Goal: Consume media (video, audio): Consume media (video, audio)

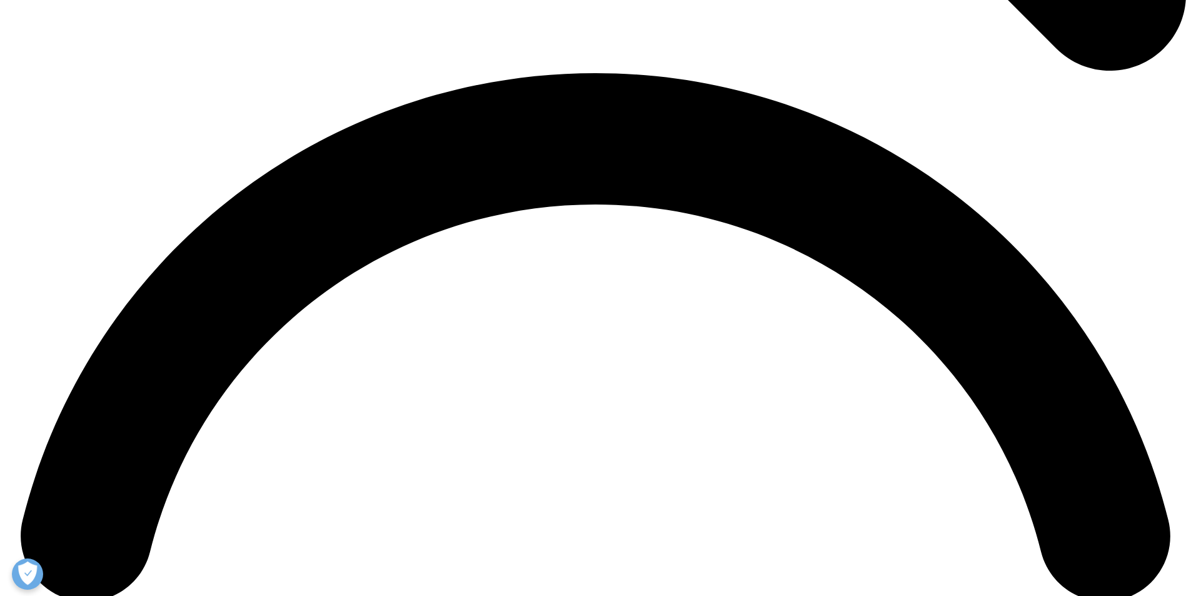
scroll to position [2313, 0]
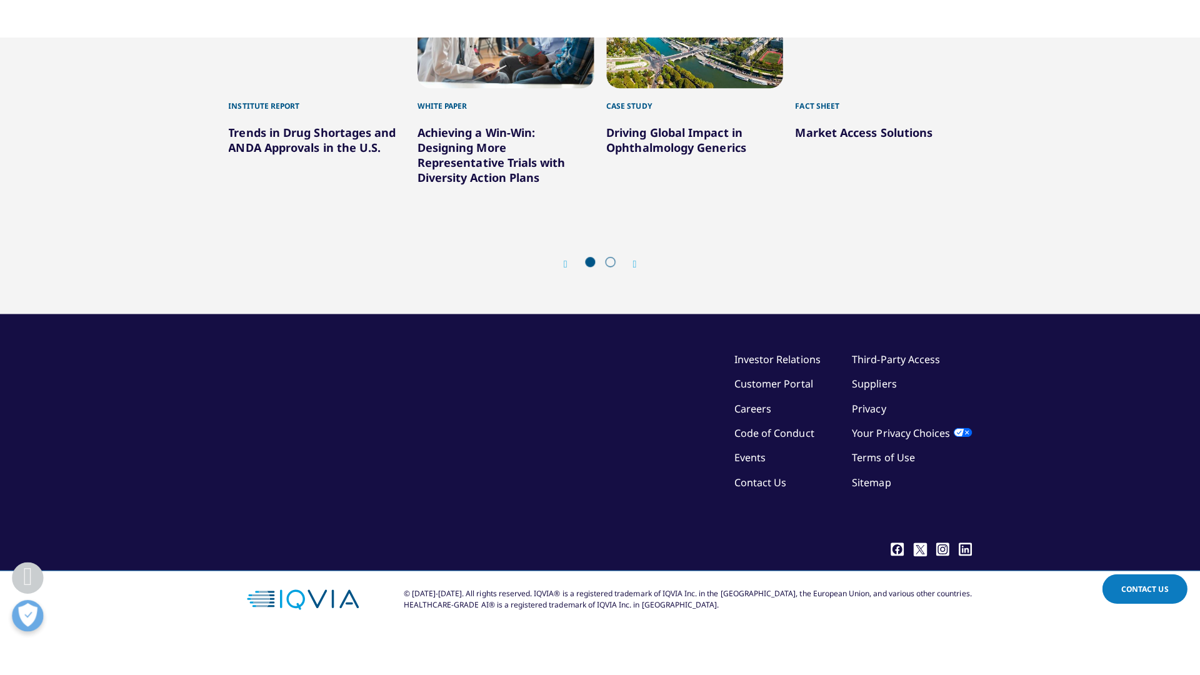
scroll to position [4532, 0]
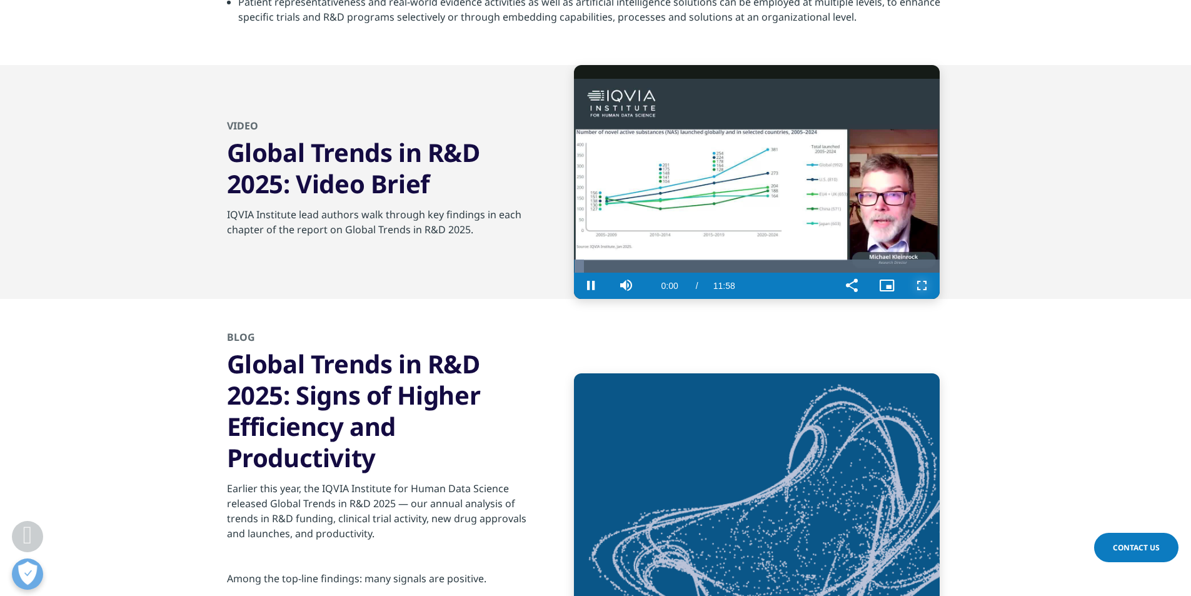
click at [913, 286] on span "Video Player" at bounding box center [921, 286] width 35 height 0
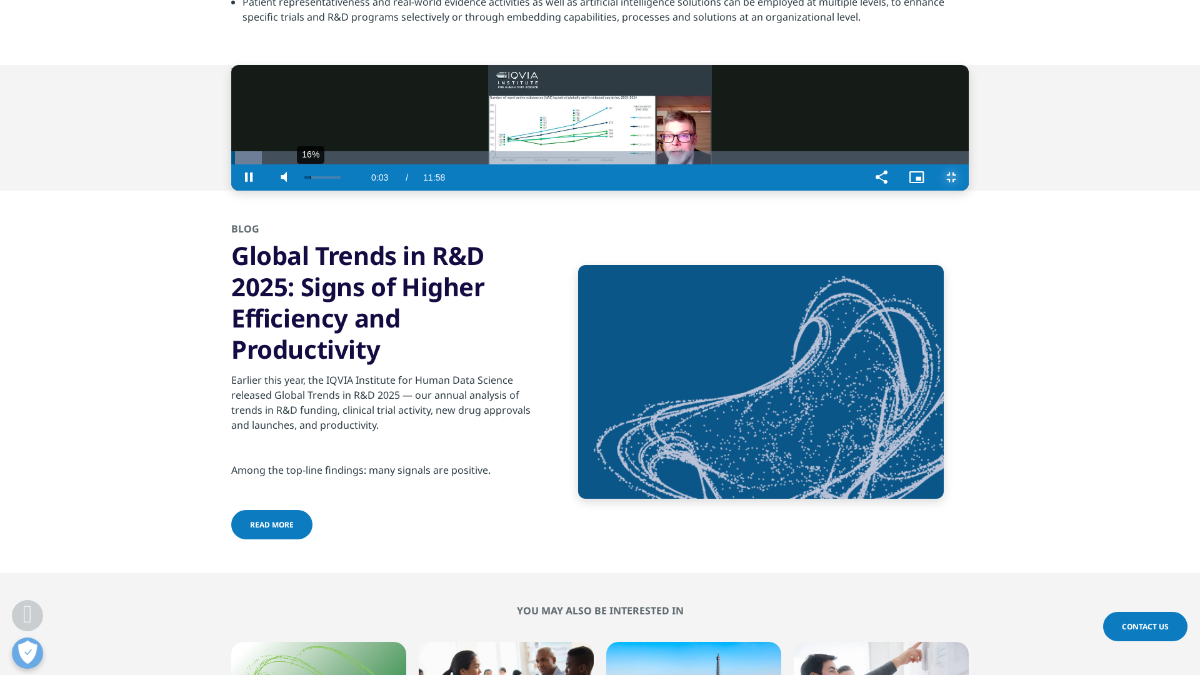
click at [310, 179] on div "16%" at bounding box center [310, 177] width 1 height 3
click at [231, 164] on div "Progress Bar" at bounding box center [246, 157] width 31 height 13
click at [231, 164] on div "Progress Bar" at bounding box center [251, 157] width 41 height 13
click at [236, 164] on div "Progress Bar" at bounding box center [259, 157] width 46 height 13
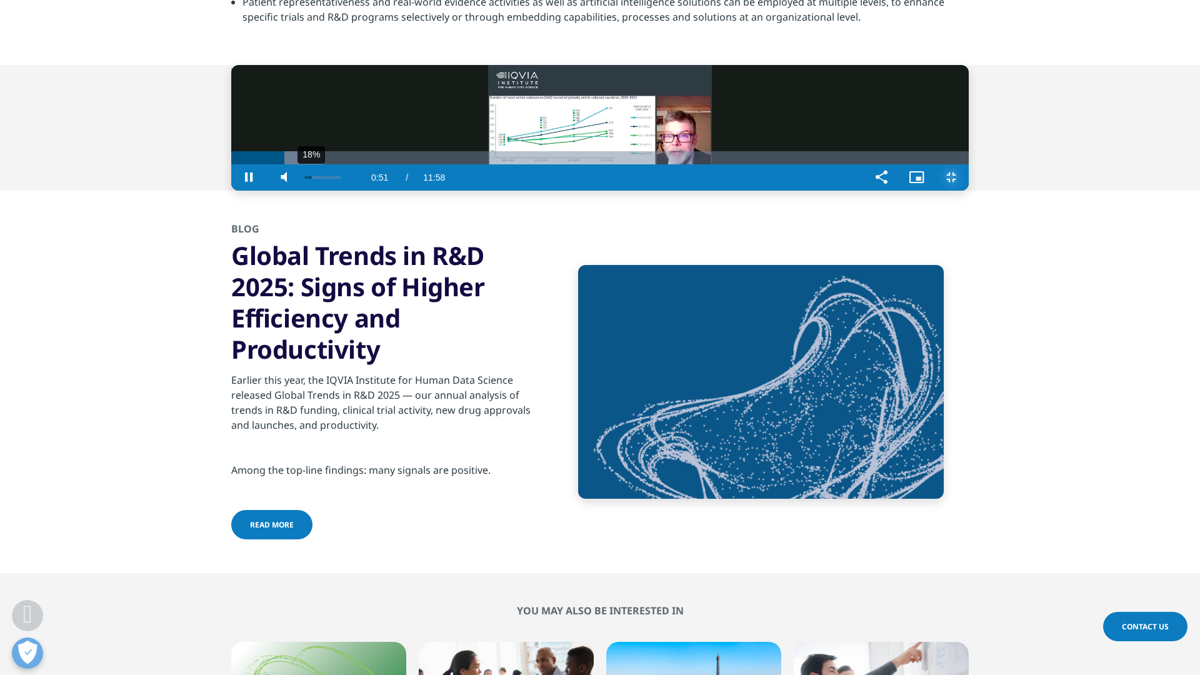
click at [311, 179] on div "18%" at bounding box center [311, 177] width 1 height 3
click at [278, 164] on div "Progress Bar" at bounding box center [306, 157] width 56 height 13
click at [231, 164] on div "Loaded : 15.30% 01:38 01:28" at bounding box center [600, 157] width 738 height 13
click at [231, 178] on span "Video Player" at bounding box center [248, 178] width 35 height 0
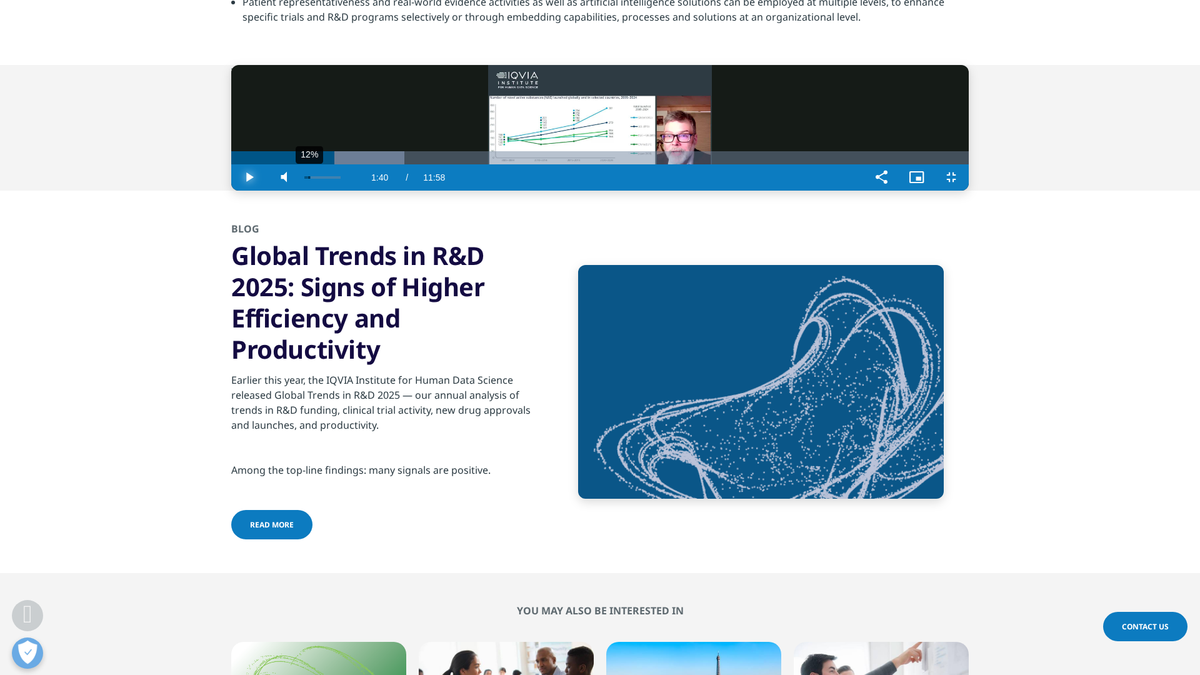
click at [309, 179] on div "12%" at bounding box center [309, 177] width 1 height 3
click at [231, 178] on span "Video Player" at bounding box center [248, 178] width 35 height 0
click at [316, 164] on div "Progress Bar" at bounding box center [365, 157] width 99 height 13
click at [231, 164] on div "Loaded : 24.83% 02:03 01:56" at bounding box center [600, 157] width 738 height 13
click at [328, 164] on div "Progress Bar" at bounding box center [371, 157] width 87 height 13
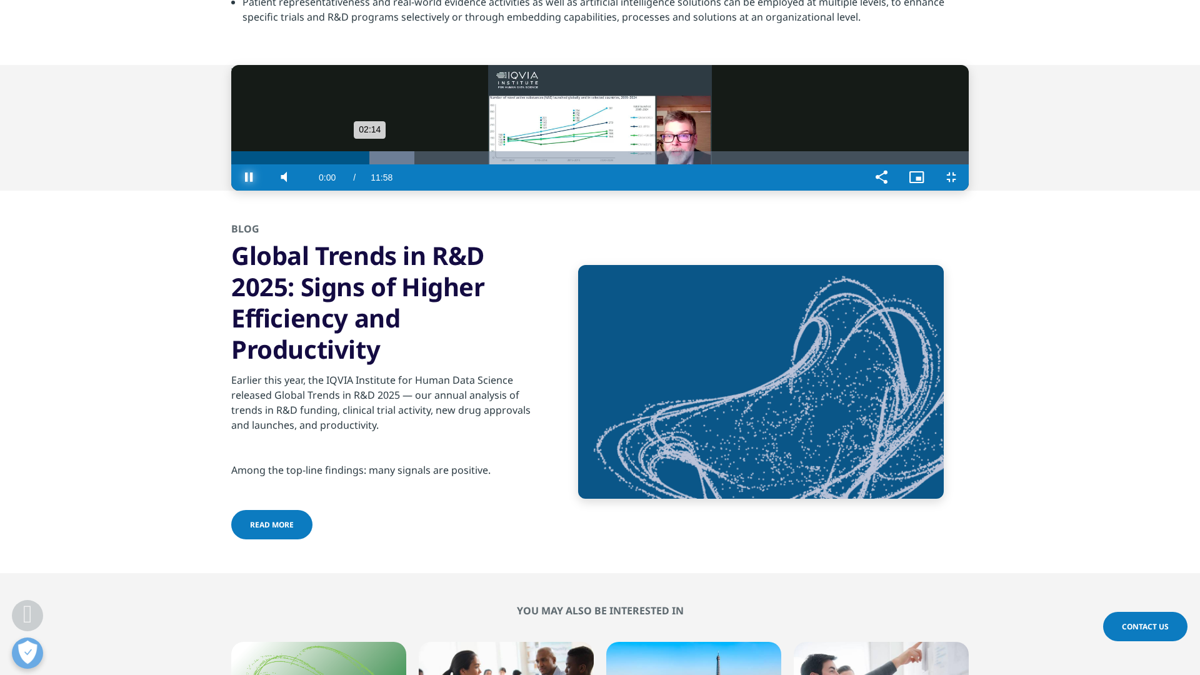
click at [339, 164] on div "Progress Bar" at bounding box center [377, 157] width 76 height 13
click at [353, 164] on div "Progress Bar" at bounding box center [399, 157] width 93 height 13
click at [361, 164] on div "Progress Bar" at bounding box center [404, 157] width 86 height 13
click at [231, 178] on span "Video Player" at bounding box center [248, 178] width 35 height 0
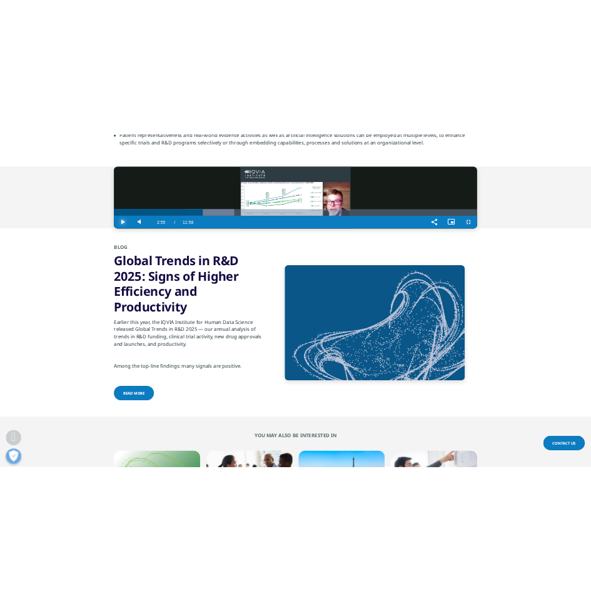
scroll to position [4585, 0]
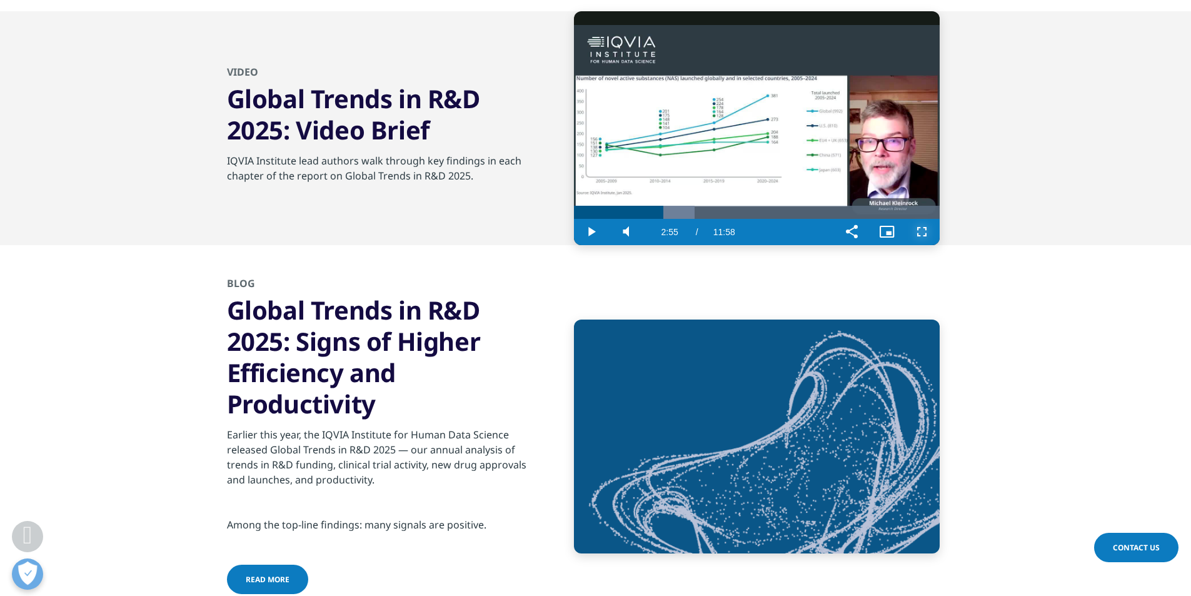
click at [919, 232] on span "Video Player" at bounding box center [921, 232] width 35 height 0
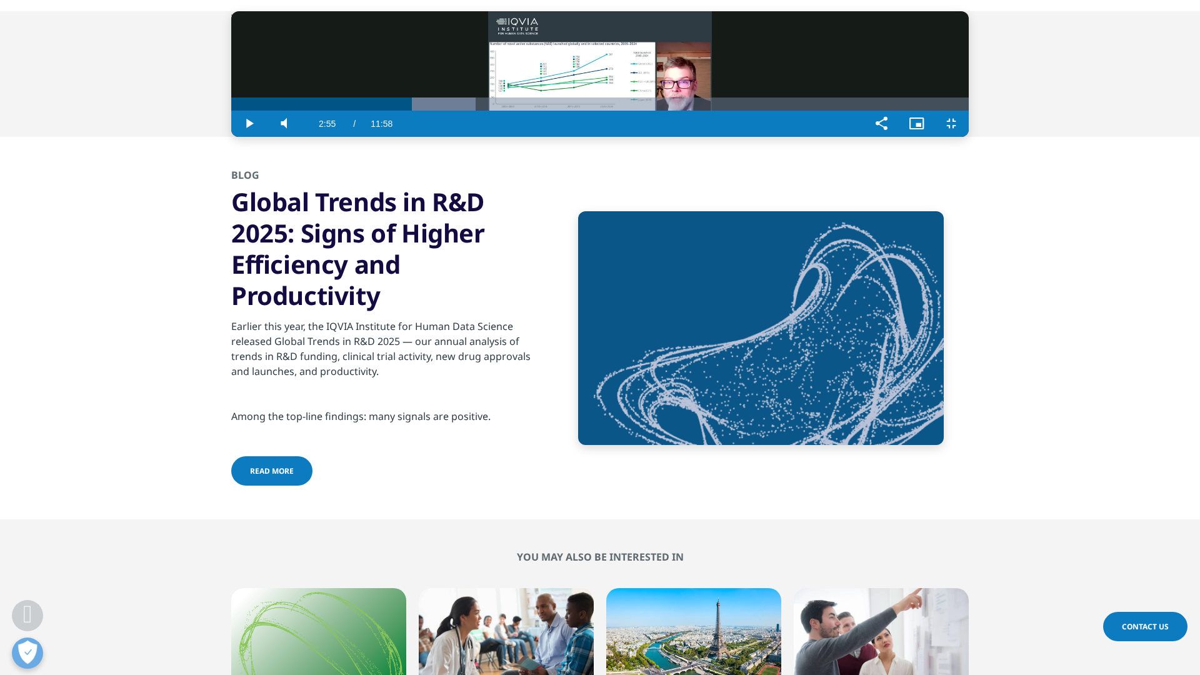
click at [966, 106] on video "Video Player" at bounding box center [600, 74] width 738 height 126
click at [231, 124] on span "Video Player" at bounding box center [248, 124] width 35 height 0
click at [969, 124] on span "Video Player" at bounding box center [951, 124] width 35 height 0
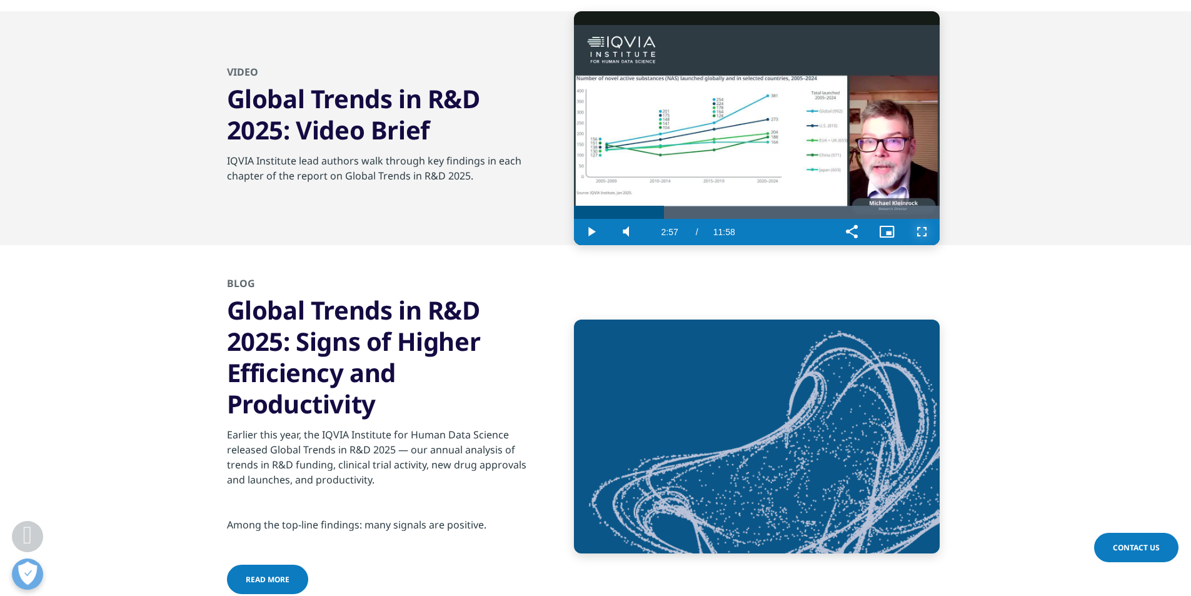
click at [924, 232] on span "Video Player" at bounding box center [921, 232] width 35 height 0
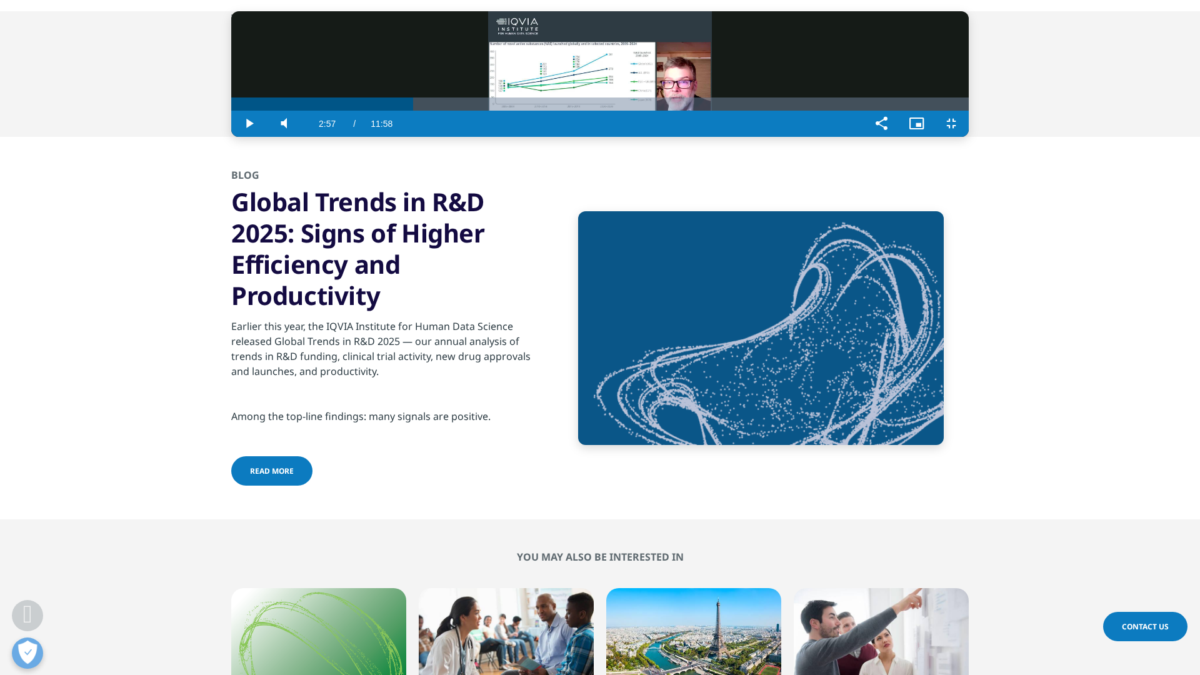
click at [919, 83] on video "Video Player" at bounding box center [600, 74] width 738 height 126
click at [351, 137] on video "Video Player" at bounding box center [600, 74] width 738 height 126
drag, startPoint x: 838, startPoint y: 668, endPoint x: 897, endPoint y: 651, distance: 61.7
click at [842, 137] on div "Video Player" at bounding box center [632, 124] width 463 height 26
click at [969, 124] on span "Video Player" at bounding box center [951, 124] width 35 height 0
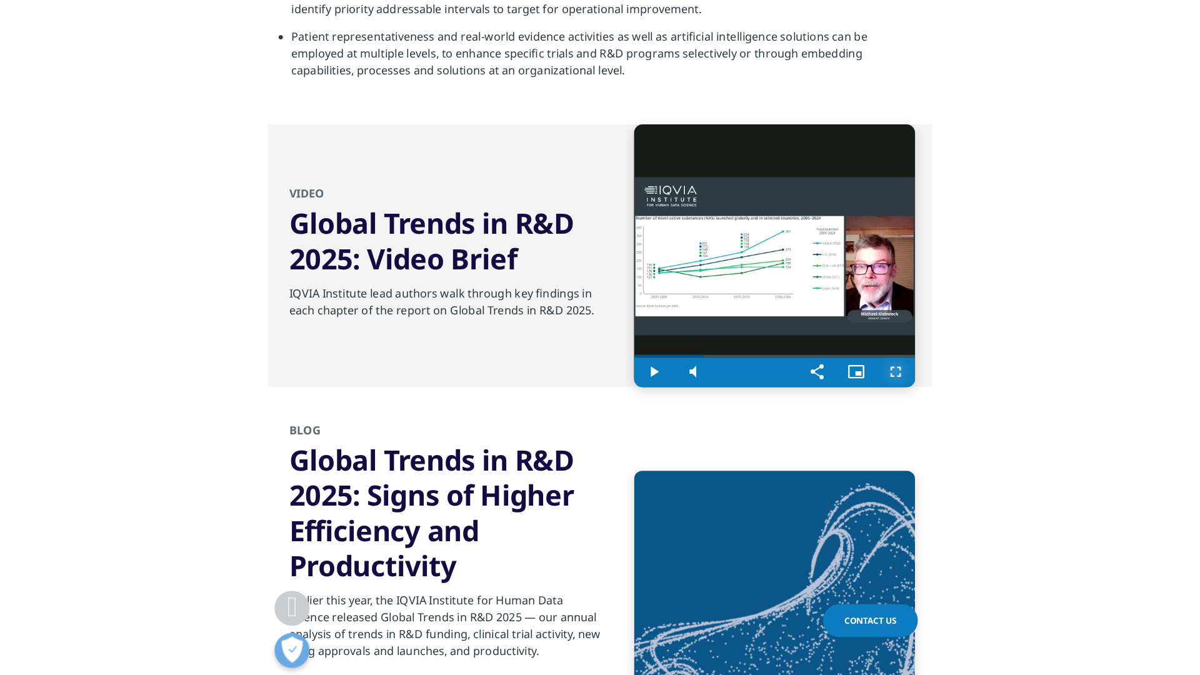
scroll to position [4398, 0]
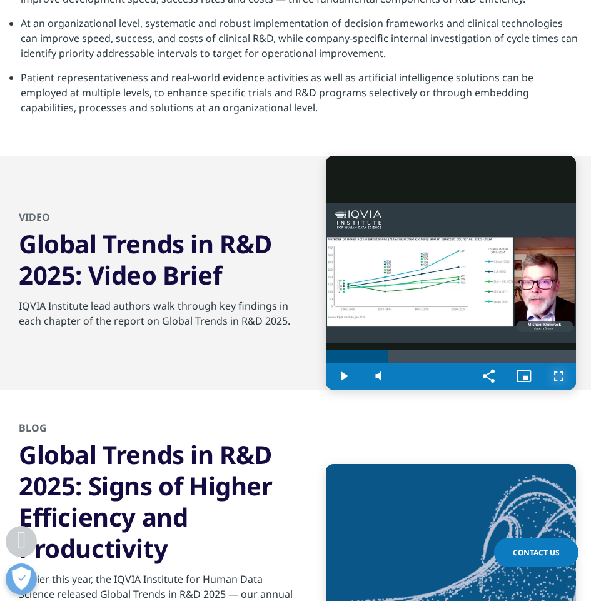
click at [555, 376] on span "Video Player" at bounding box center [558, 376] width 35 height 0
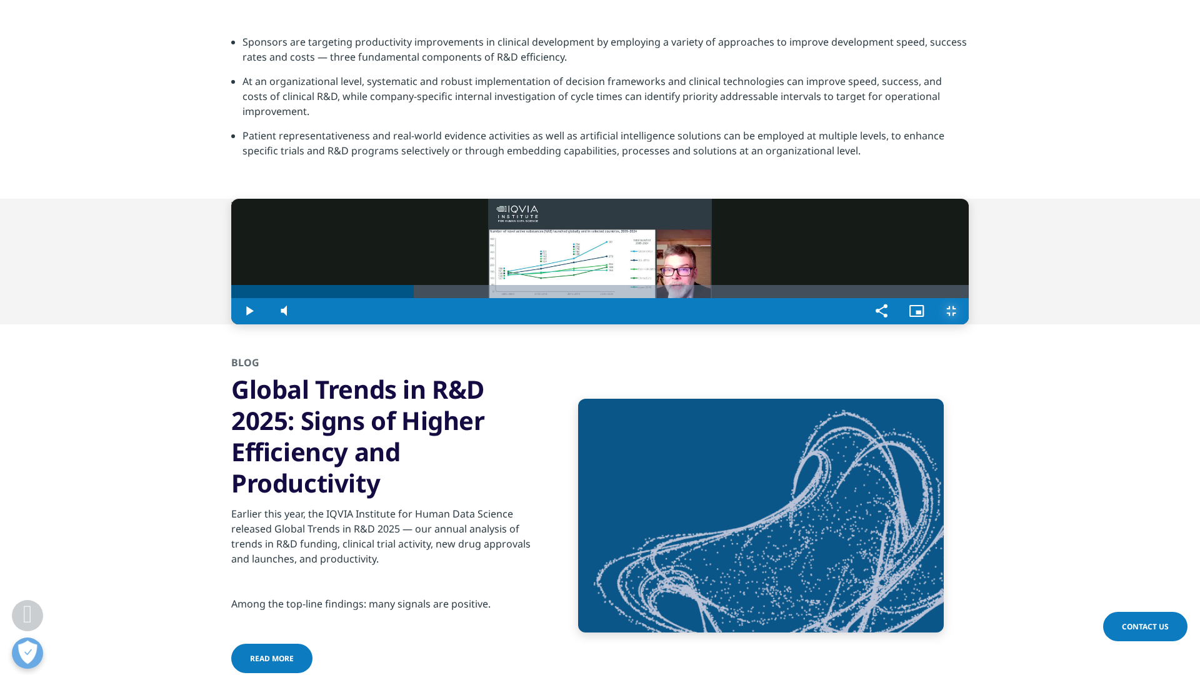
scroll to position [691, 738]
click at [747, 324] on video "Video Player" at bounding box center [600, 262] width 738 height 126
click at [425, 324] on video "Video Player" at bounding box center [600, 262] width 738 height 126
click at [573, 518] on li "Player Information" at bounding box center [617, 527] width 89 height 19
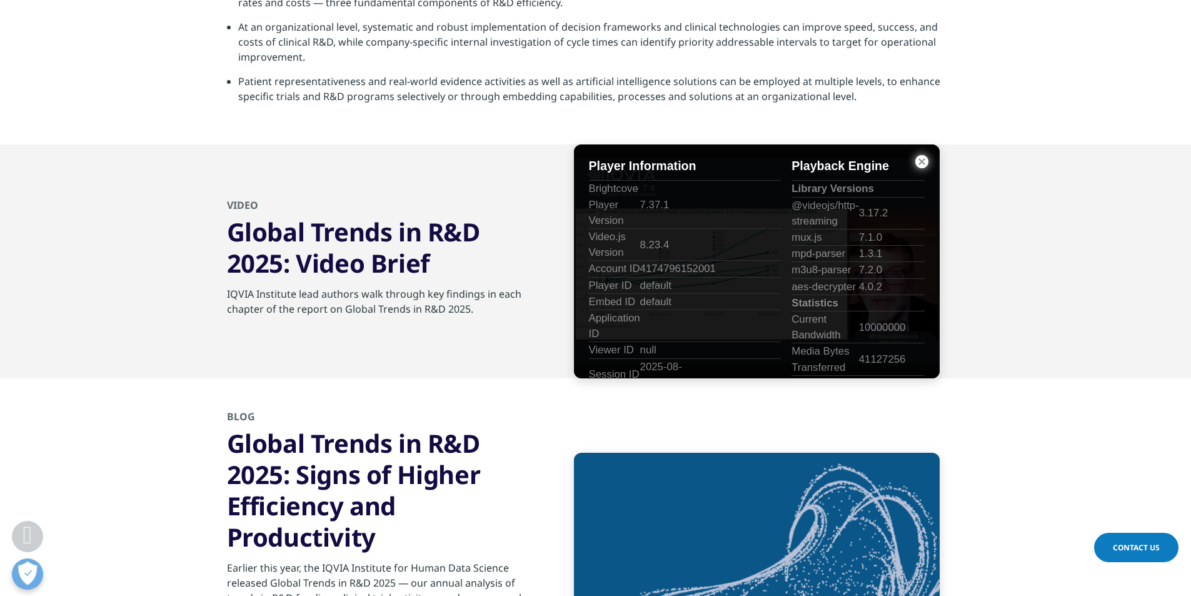
click at [922, 162] on span "Player Information Dialog" at bounding box center [921, 162] width 35 height 0
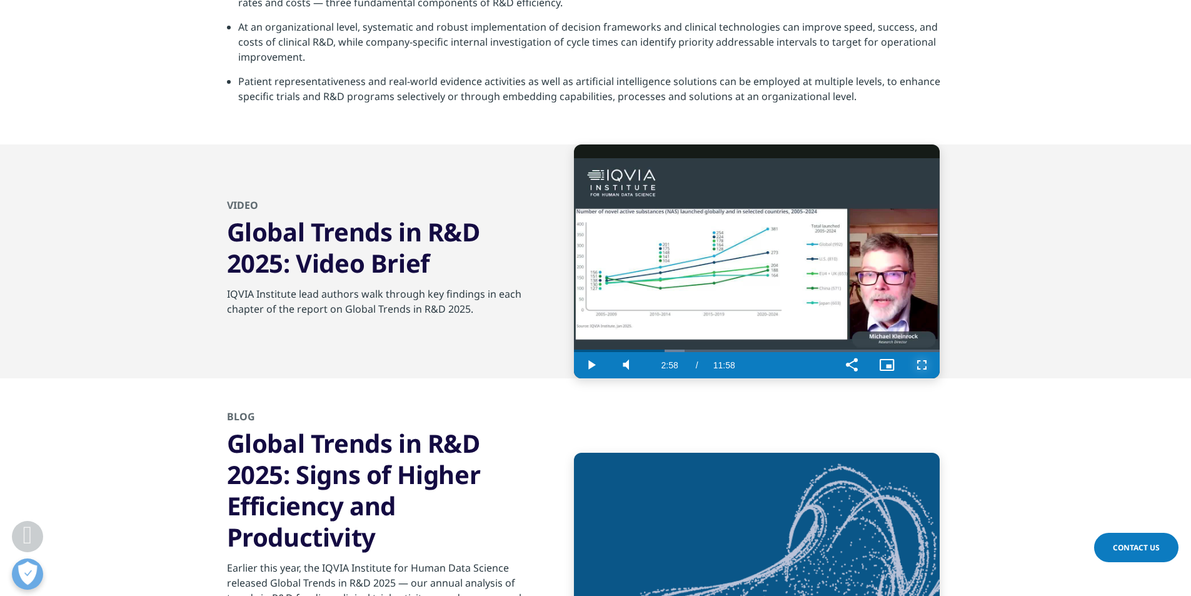
drag, startPoint x: 923, startPoint y: 374, endPoint x: 924, endPoint y: 388, distance: 13.9
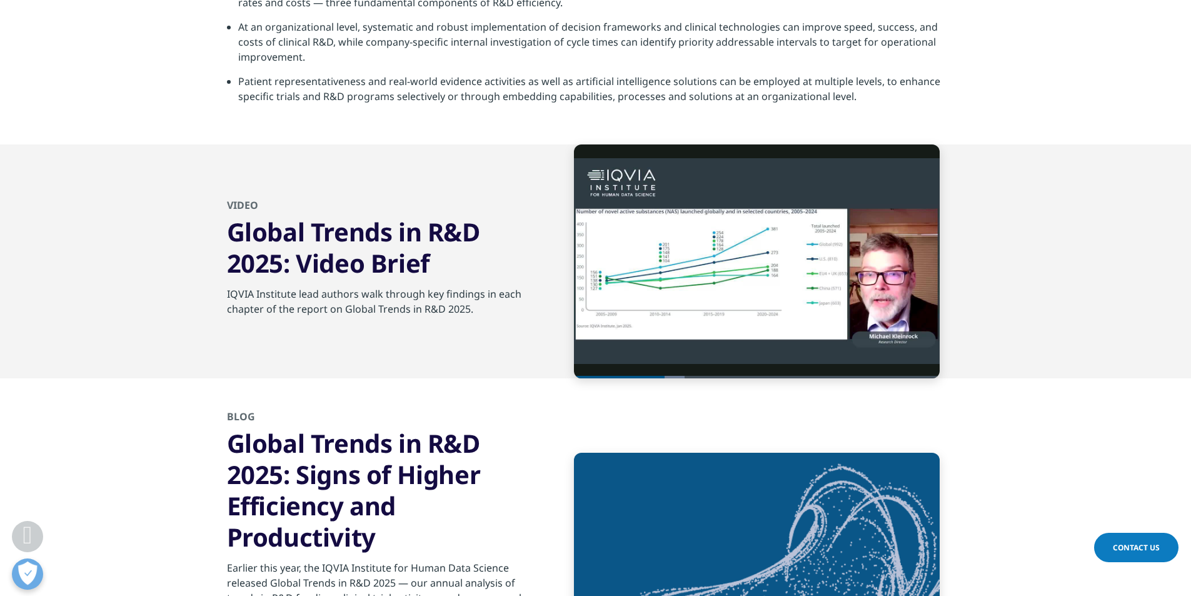
drag, startPoint x: 234, startPoint y: 226, endPoint x: 281, endPoint y: 253, distance: 54.0
click at [281, 253] on h3 "Global Trends in R&D 2025: Video Brief" at bounding box center [378, 247] width 303 height 63
copy h3 "Global Trends in R&D 2025"
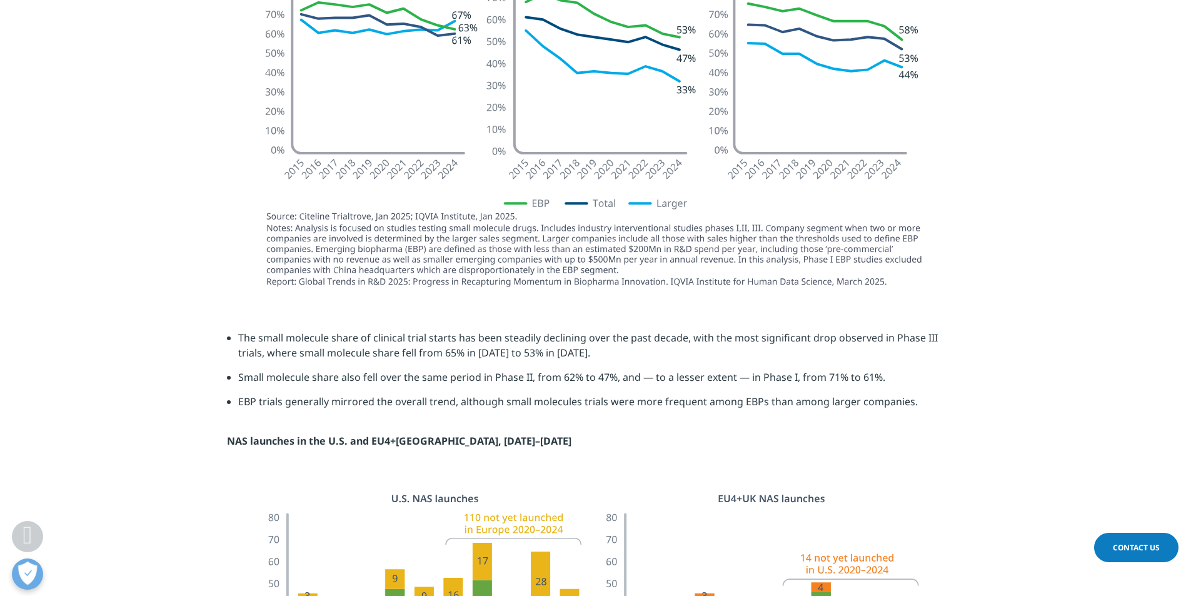
scroll to position [1844, 0]
